Goal: Task Accomplishment & Management: Complete application form

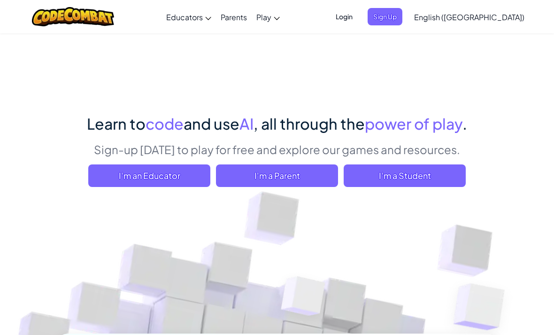
click at [409, 168] on span "I'm a Student" at bounding box center [405, 175] width 122 height 23
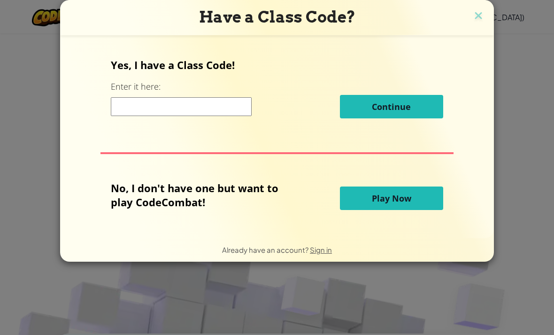
click at [482, 14] on img at bounding box center [478, 16] width 12 height 14
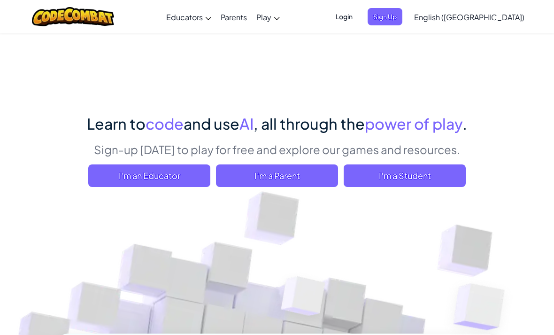
click at [358, 13] on span "Login" at bounding box center [344, 16] width 28 height 17
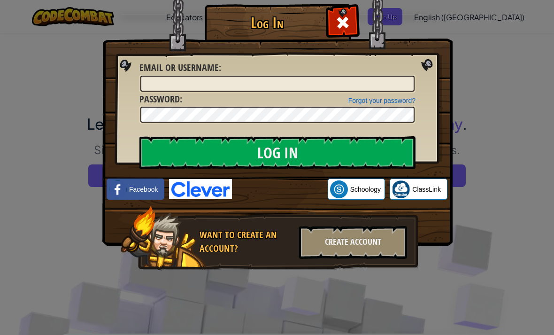
click at [309, 183] on div "Sign in with Google. Opens in new tab" at bounding box center [280, 189] width 86 height 21
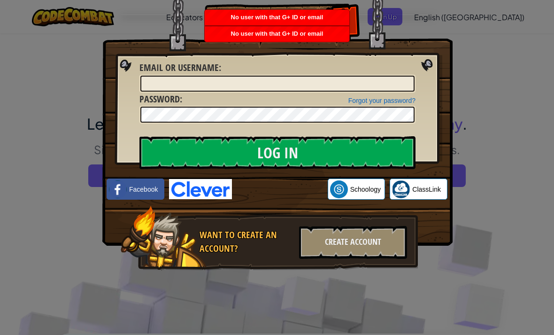
click at [421, 196] on link "ClassLink" at bounding box center [419, 188] width 58 height 21
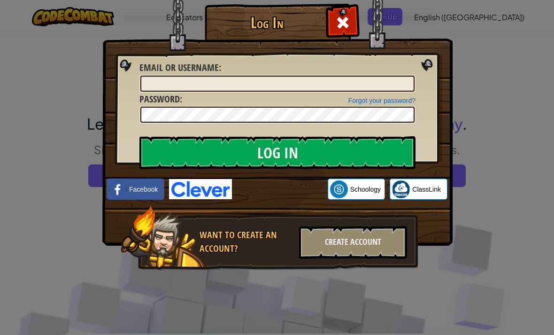
click at [339, 24] on span at bounding box center [342, 22] width 15 height 15
